Goal: Task Accomplishment & Management: Use online tool/utility

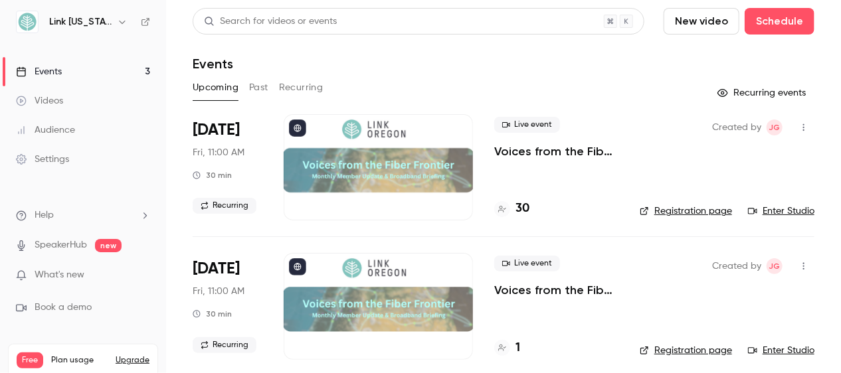
click at [793, 126] on button "button" at bounding box center [803, 127] width 21 height 21
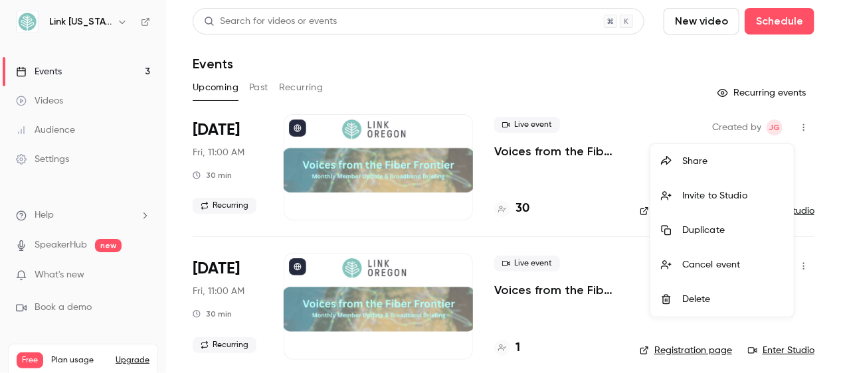
click at [62, 174] on div at bounding box center [420, 186] width 841 height 373
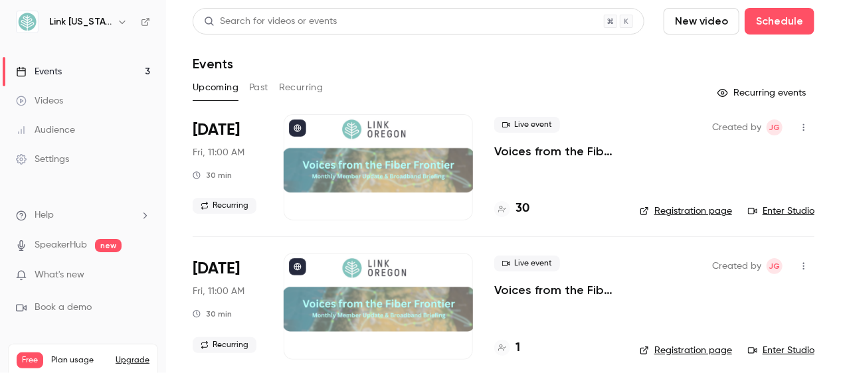
click at [341, 160] on div at bounding box center [378, 167] width 189 height 106
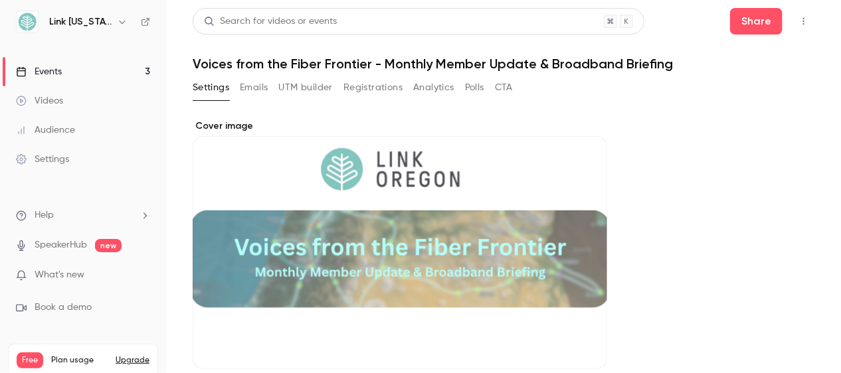
click at [117, 25] on button "button" at bounding box center [122, 22] width 16 height 16
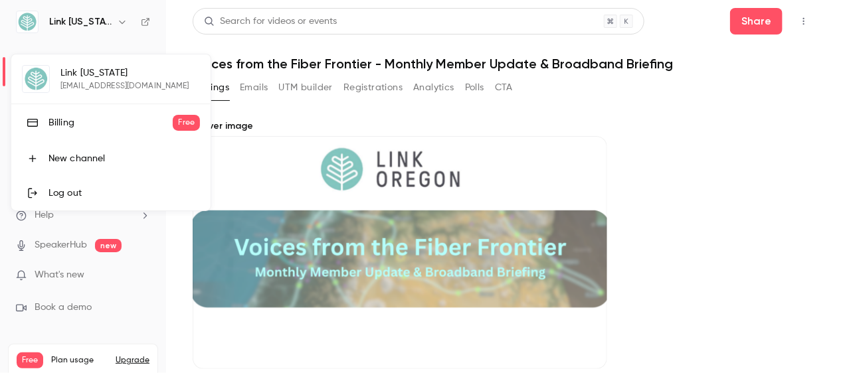
click at [117, 25] on div at bounding box center [420, 186] width 841 height 373
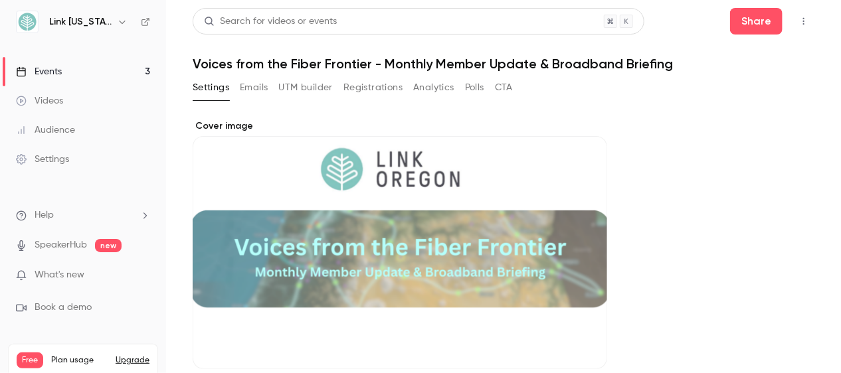
click at [100, 15] on div "Link [US_STATE]" at bounding box center [89, 22] width 81 height 16
click at [117, 21] on icon "button" at bounding box center [122, 22] width 11 height 11
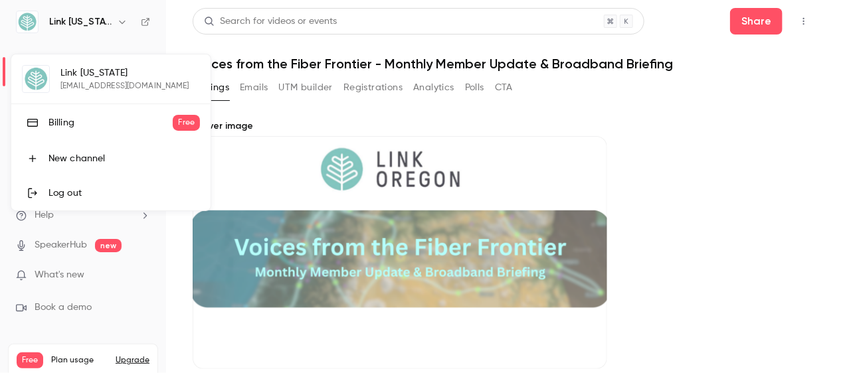
click at [238, 161] on div at bounding box center [420, 186] width 841 height 373
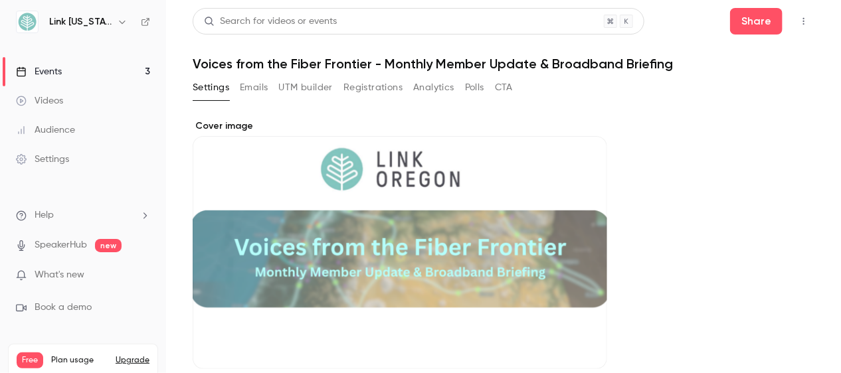
click at [57, 131] on div "Audience" at bounding box center [45, 130] width 59 height 13
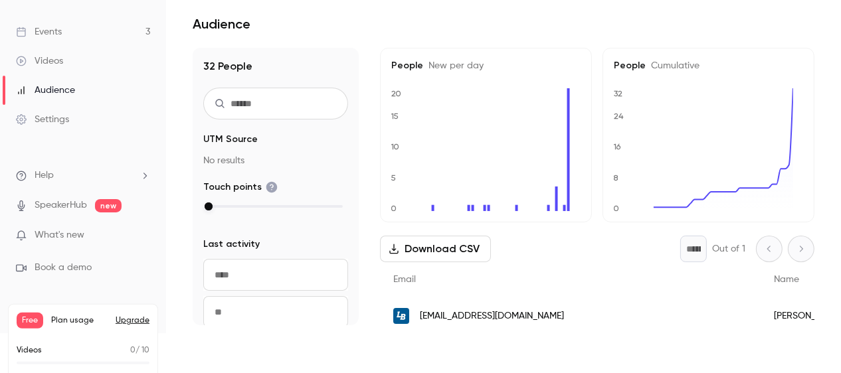
scroll to position [17, 0]
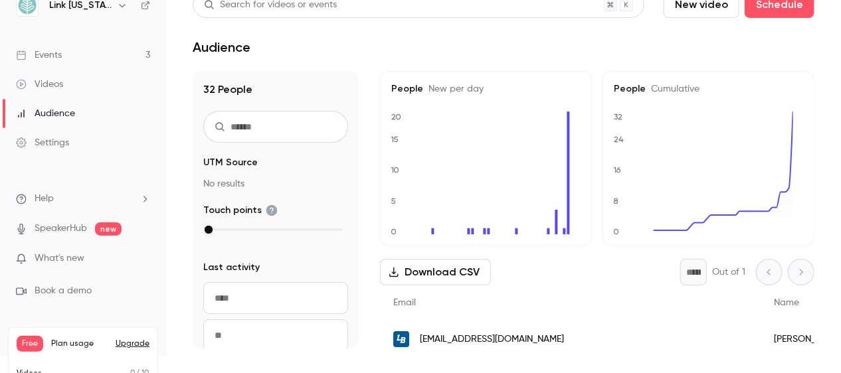
click at [57, 230] on link "SpeakerHub" at bounding box center [61, 229] width 52 height 14
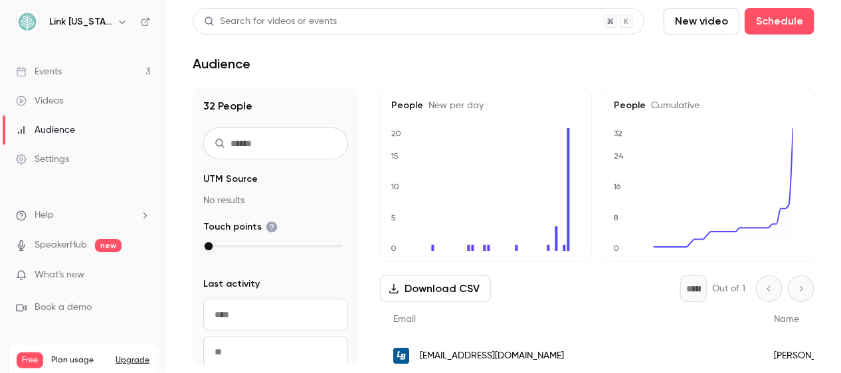
scroll to position [0, 0]
click at [43, 163] on div "Settings" at bounding box center [42, 159] width 53 height 13
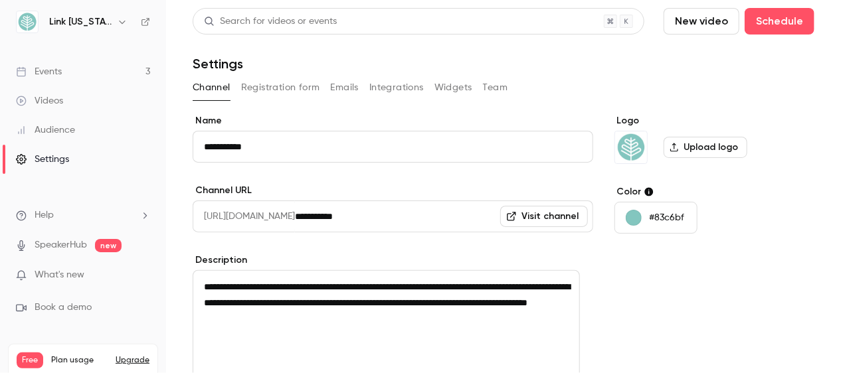
click at [40, 71] on div "Events" at bounding box center [39, 71] width 46 height 13
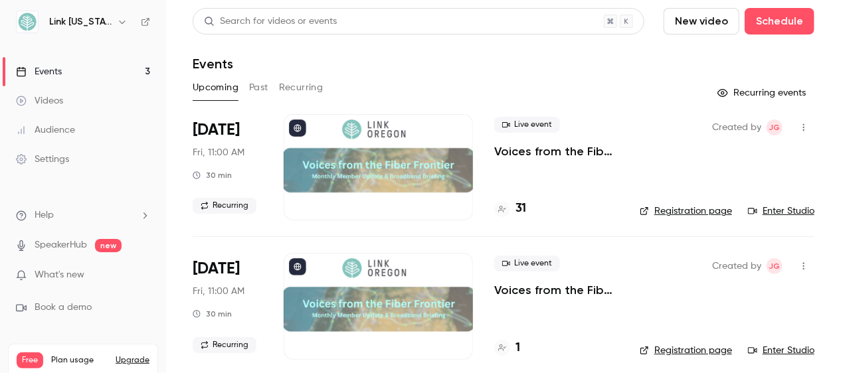
click at [142, 21] on icon at bounding box center [145, 21] width 9 height 9
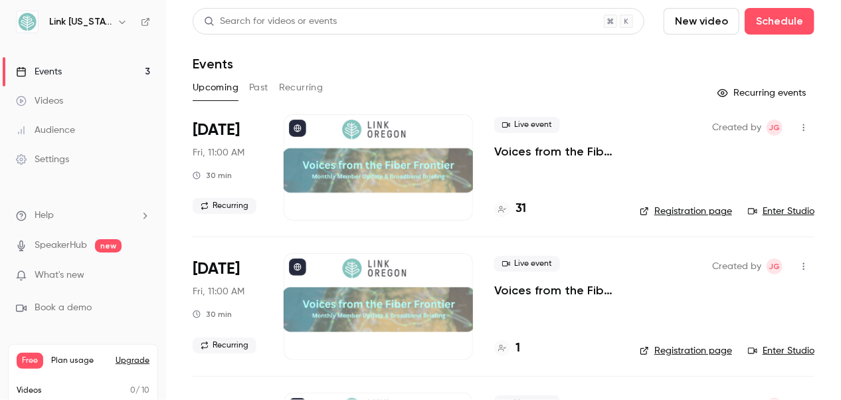
click at [671, 25] on button "New video" at bounding box center [701, 21] width 76 height 27
click at [697, 61] on div "Record" at bounding box center [730, 57] width 101 height 13
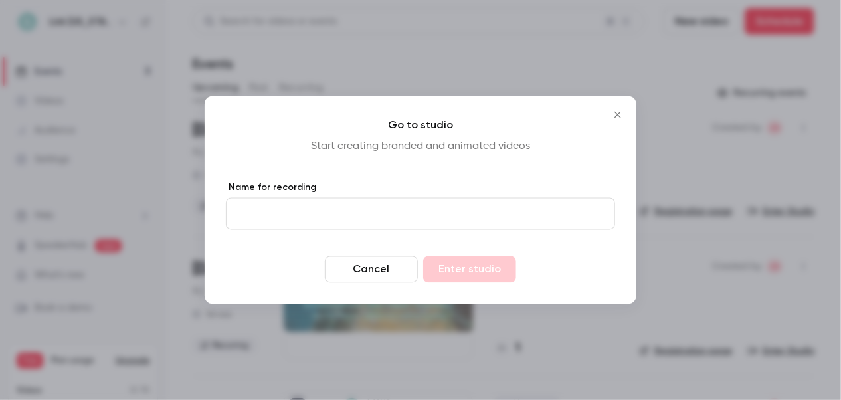
click at [402, 266] on button "Cancel" at bounding box center [371, 269] width 93 height 27
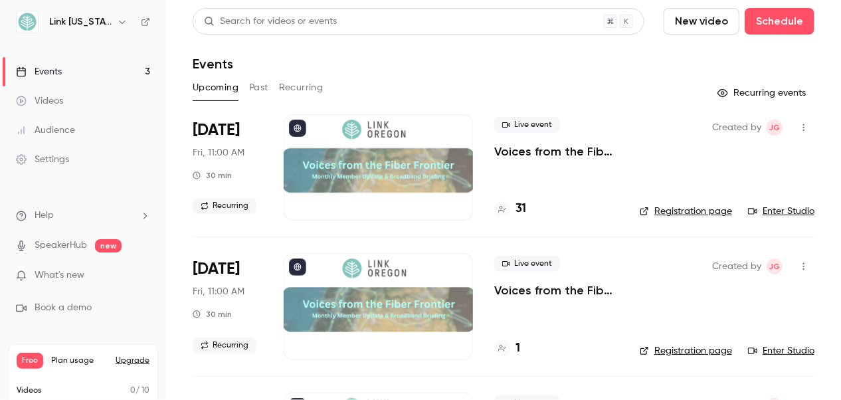
click at [759, 211] on link "Enter Studio" at bounding box center [781, 211] width 66 height 13
